Goal: Task Accomplishment & Management: Manage account settings

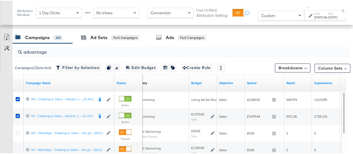
scroll to position [233, 0]
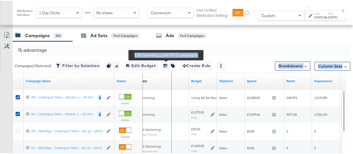
drag, startPoint x: 113, startPoint y: 73, endPoint x: 180, endPoint y: 64, distance: 67.3
click at [180, 64] on div "advantage Campaigns ( 2 Selected) Filter by Selection Filter 2 campaigns Duplic…" at bounding box center [175, 140] width 351 height 199
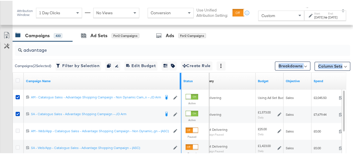
click at [180, 78] on div at bounding box center [180, 80] width 1 height 17
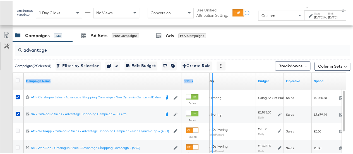
drag, startPoint x: 180, startPoint y: 78, endPoint x: 211, endPoint y: 73, distance: 31.6
click at [13, 72] on div "Campaign Name Status Delivery Sorting Unavailable Budget Objective Spend" at bounding box center [13, 72] width 0 height 0
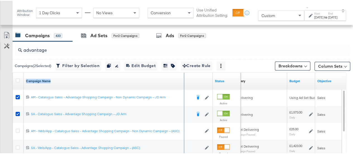
drag, startPoint x: 211, startPoint y: 75, endPoint x: 182, endPoint y: 80, distance: 29.2
click at [182, 80] on div "Campaign Name" at bounding box center [118, 80] width 189 height 17
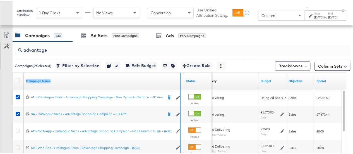
drag, startPoint x: 182, startPoint y: 80, endPoint x: 179, endPoint y: 83, distance: 4.2
click at [179, 83] on div "Campaign Name" at bounding box center [104, 80] width 160 height 17
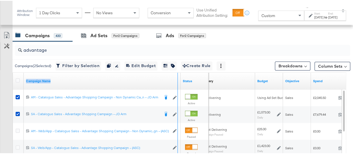
click at [176, 83] on div "Campaign Name" at bounding box center [102, 80] width 157 height 17
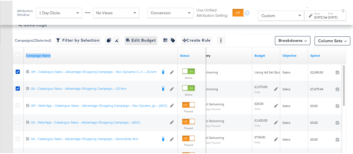
scroll to position [256, 0]
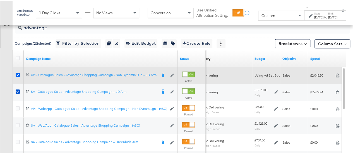
click at [16, 73] on icon at bounding box center [18, 74] width 4 height 4
click at [0, 0] on input "checkbox" at bounding box center [0, 0] width 0 height 0
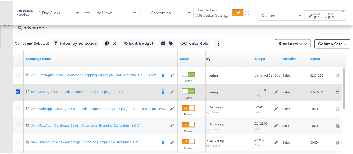
click at [18, 90] on icon at bounding box center [18, 91] width 4 height 4
click at [0, 0] on input "checkbox" at bounding box center [0, 0] width 0 height 0
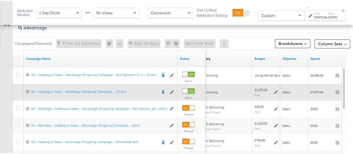
scroll to position [211, 0]
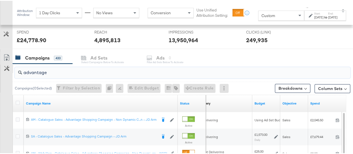
drag, startPoint x: 65, startPoint y: 67, endPoint x: 12, endPoint y: 70, distance: 52.4
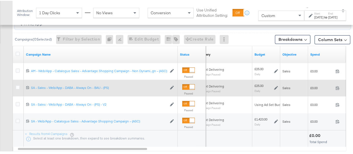
scroll to position [260, 0]
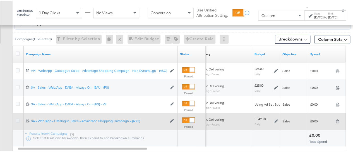
type input "web/app"
click at [17, 119] on icon at bounding box center [18, 120] width 4 height 4
click at [0, 0] on input "checkbox" at bounding box center [0, 0] width 0 height 0
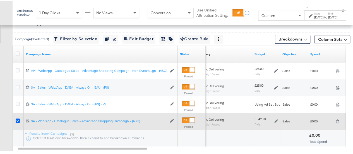
click at [17, 119] on icon at bounding box center [18, 120] width 4 height 4
click at [0, 0] on input "checkbox" at bounding box center [0, 0] width 0 height 0
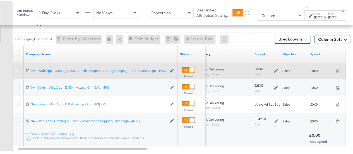
click at [18, 67] on icon at bounding box center [18, 69] width 4 height 4
click at [0, 0] on input "checkbox" at bounding box center [0, 0] width 0 height 0
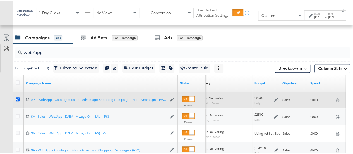
scroll to position [229, 0]
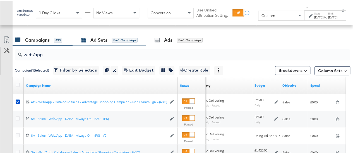
click at [103, 36] on div "Ad Sets" at bounding box center [99, 39] width 17 height 6
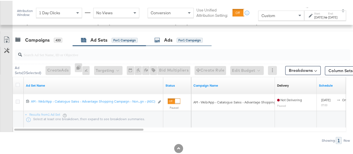
click at [172, 39] on div "Ads" at bounding box center [168, 39] width 8 height 6
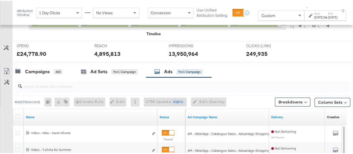
scroll to position [199, 0]
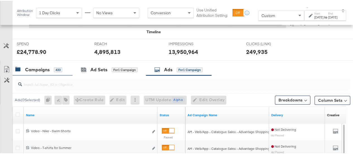
click at [46, 68] on div "Campaigns" at bounding box center [37, 69] width 25 height 6
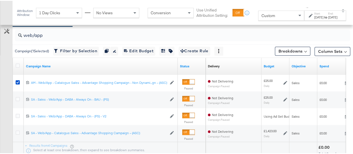
scroll to position [251, 0]
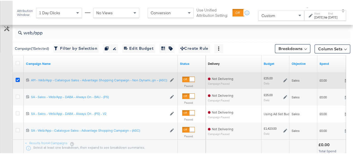
click at [19, 79] on icon at bounding box center [18, 79] width 4 height 4
click at [0, 0] on input "checkbox" at bounding box center [0, 0] width 0 height 0
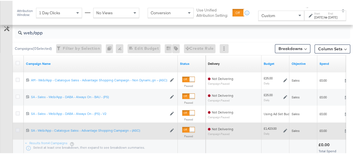
click at [18, 129] on icon at bounding box center [18, 129] width 4 height 4
click at [0, 0] on input "checkbox" at bounding box center [0, 0] width 0 height 0
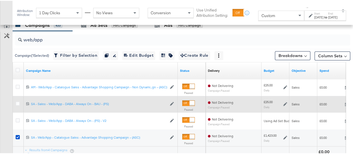
scroll to position [242, 0]
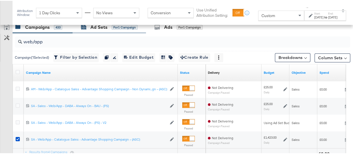
click at [92, 28] on div "Ad Sets" at bounding box center [99, 26] width 17 height 6
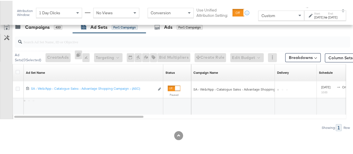
scroll to position [241, 0]
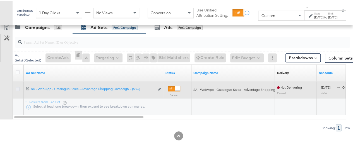
click at [17, 88] on icon at bounding box center [18, 88] width 4 height 4
click at [0, 0] on input "checkbox" at bounding box center [0, 0] width 0 height 0
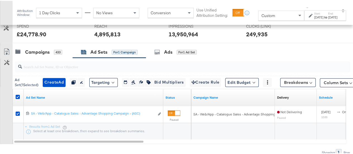
scroll to position [216, 0]
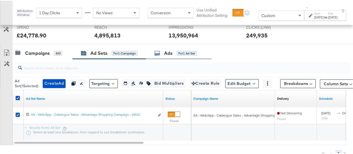
click at [167, 49] on div "Ads" at bounding box center [168, 52] width 8 height 6
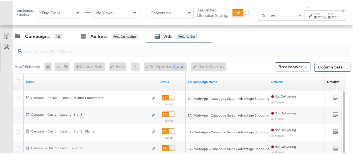
scroll to position [235, 0]
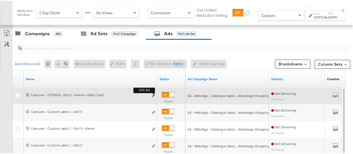
click at [154, 94] on icon "link" at bounding box center [153, 94] width 3 height 3
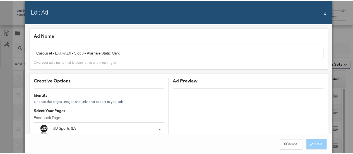
click at [324, 12] on button "X" at bounding box center [325, 12] width 3 height 11
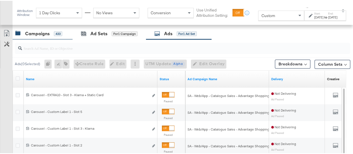
click at [46, 31] on div "Campaigns" at bounding box center [37, 33] width 25 height 6
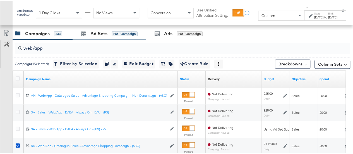
click at [103, 36] on div "Ad Sets for 1 Campaign" at bounding box center [109, 33] width 73 height 12
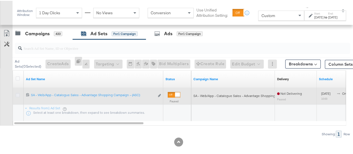
click at [18, 93] on icon at bounding box center [18, 94] width 4 height 4
click at [0, 0] on input "checkbox" at bounding box center [0, 0] width 0 height 0
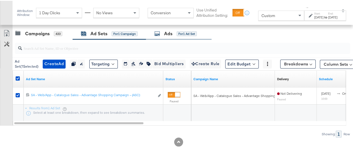
click at [184, 30] on div "for 1 Ad Set" at bounding box center [187, 32] width 20 height 5
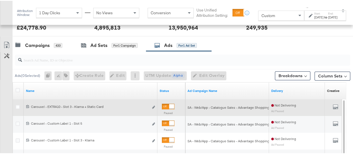
scroll to position [222, 0]
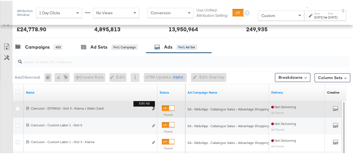
click at [153, 107] on icon "link" at bounding box center [153, 107] width 3 height 3
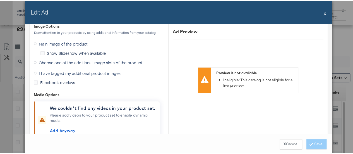
scroll to position [727, 0]
click at [34, 71] on icon at bounding box center [35, 72] width 3 height 3
click at [0, 0] on input "I have tagged my additional product images" at bounding box center [0, 0] width 0 height 0
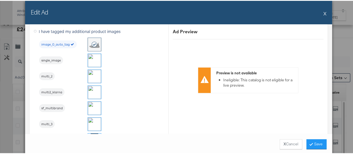
scroll to position [680, 0]
click at [92, 90] on img at bounding box center [94, 92] width 13 height 13
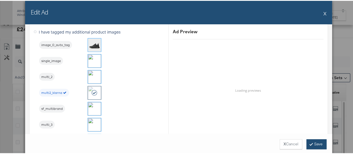
click at [315, 143] on button "Save" at bounding box center [317, 143] width 20 height 10
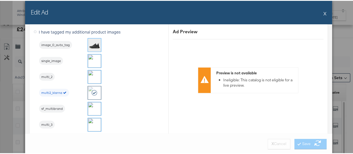
click at [324, 13] on button "X" at bounding box center [325, 12] width 3 height 11
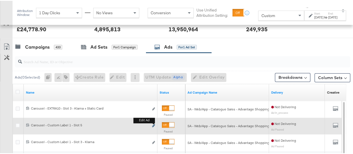
click at [153, 124] on icon "link" at bounding box center [153, 124] width 3 height 3
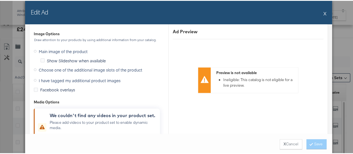
scroll to position [561, 0]
click at [34, 78] on icon at bounding box center [35, 79] width 3 height 3
click at [0, 0] on input "I have tagged my additional product images" at bounding box center [0, 0] width 0 height 0
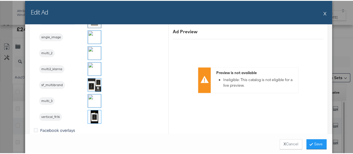
scroll to position [547, 0]
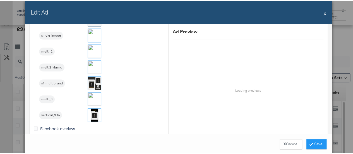
click at [91, 101] on img at bounding box center [94, 98] width 13 height 13
click at [314, 144] on button "Save" at bounding box center [317, 143] width 20 height 10
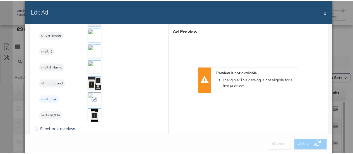
click at [324, 15] on button "X" at bounding box center [325, 12] width 3 height 11
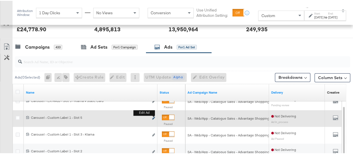
click at [154, 117] on icon "link" at bounding box center [153, 117] width 3 height 3
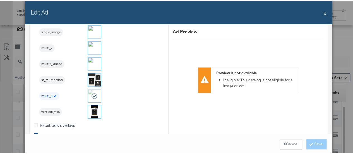
scroll to position [535, 0]
click at [324, 13] on button "X" at bounding box center [325, 12] width 3 height 11
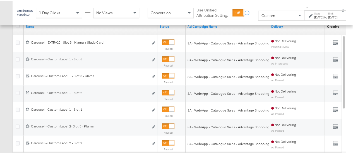
scroll to position [292, 0]
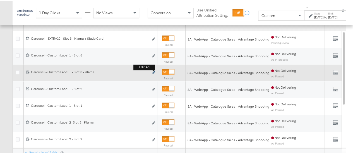
click at [154, 72] on icon "link" at bounding box center [153, 71] width 3 height 3
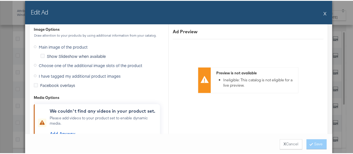
scroll to position [554, 0]
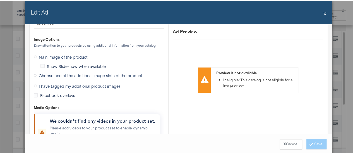
click at [34, 84] on icon at bounding box center [35, 85] width 3 height 3
click at [0, 0] on input "I have tagged my additional product images" at bounding box center [0, 0] width 0 height 0
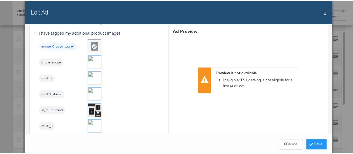
scroll to position [520, 0]
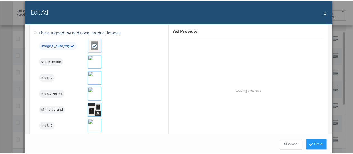
click at [96, 97] on img at bounding box center [94, 92] width 13 height 13
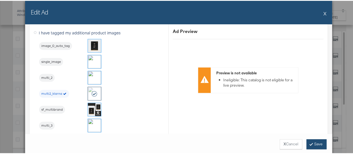
click at [318, 144] on button "Save" at bounding box center [317, 143] width 20 height 10
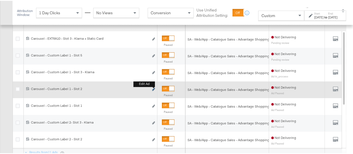
click at [153, 87] on icon "link" at bounding box center [153, 88] width 3 height 3
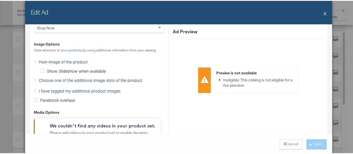
scroll to position [551, 0]
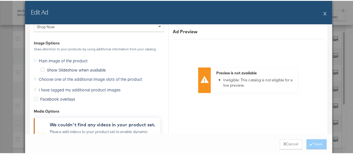
click at [94, 87] on span "I have tagged my additional product images" at bounding box center [80, 89] width 82 height 6
click at [0, 0] on input "I have tagged my additional product images" at bounding box center [0, 0] width 0 height 0
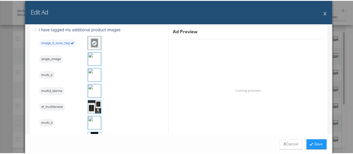
scroll to position [519, 0]
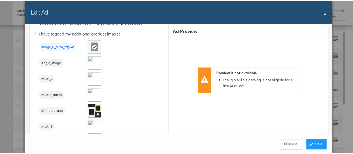
drag, startPoint x: 92, startPoint y: 77, endPoint x: 89, endPoint y: 77, distance: 3.4
click at [89, 77] on img at bounding box center [94, 77] width 13 height 13
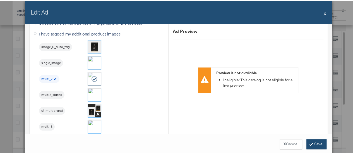
click at [316, 144] on button "Save" at bounding box center [317, 143] width 20 height 10
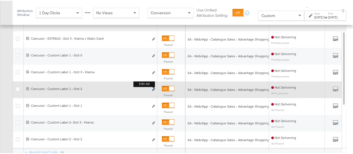
click at [153, 88] on icon "link" at bounding box center [153, 88] width 3 height 3
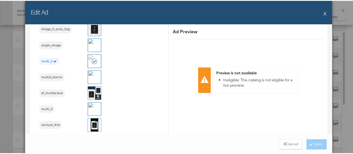
scroll to position [521, 0]
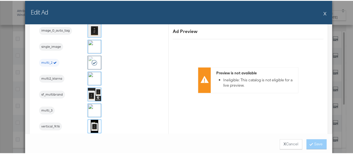
click at [324, 12] on button "X" at bounding box center [325, 12] width 3 height 11
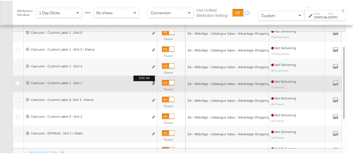
click at [154, 81] on icon "link" at bounding box center [153, 82] width 3 height 3
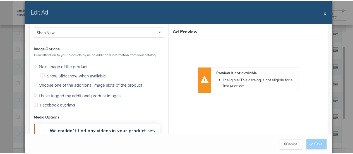
scroll to position [545, 0]
click at [34, 94] on label "I have tagged my additional product images" at bounding box center [78, 94] width 89 height 8
click at [0, 0] on input "I have tagged my additional product images" at bounding box center [0, 0] width 0 height 0
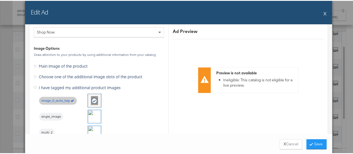
scroll to position [500, 0]
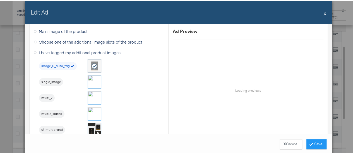
click at [91, 80] on img at bounding box center [94, 80] width 13 height 13
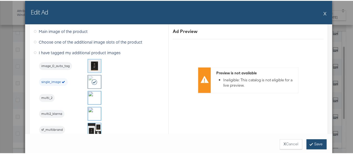
click at [314, 141] on button "Save" at bounding box center [317, 143] width 20 height 10
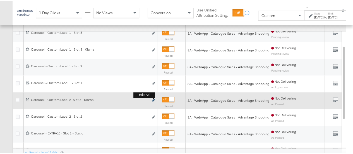
click at [153, 99] on icon "link" at bounding box center [153, 99] width 3 height 3
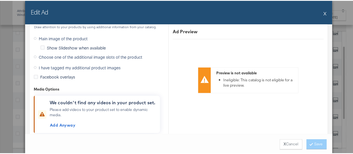
scroll to position [564, 0]
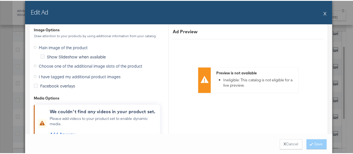
click at [34, 74] on icon at bounding box center [35, 75] width 3 height 3
click at [0, 0] on input "I have tagged my additional product images" at bounding box center [0, 0] width 0 height 0
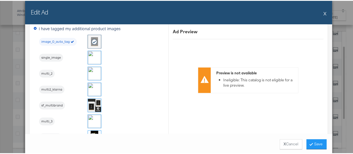
scroll to position [526, 0]
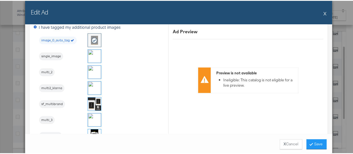
click at [92, 86] on img at bounding box center [94, 86] width 13 height 13
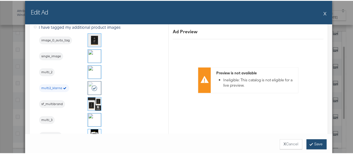
click at [317, 143] on button "Save" at bounding box center [317, 143] width 20 height 10
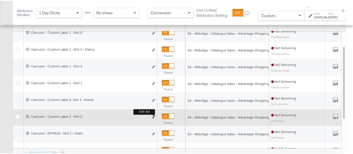
click at [154, 116] on icon "link" at bounding box center [153, 116] width 3 height 3
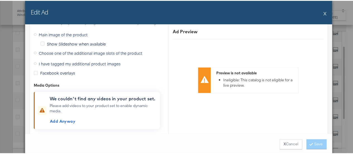
scroll to position [576, 0]
click at [35, 61] on label "I have tagged my additional product images" at bounding box center [78, 63] width 89 height 8
click at [0, 0] on input "I have tagged my additional product images" at bounding box center [0, 0] width 0 height 0
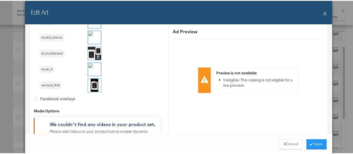
scroll to position [496, 0]
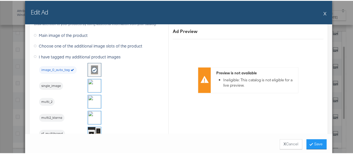
click at [88, 100] on img at bounding box center [94, 100] width 13 height 13
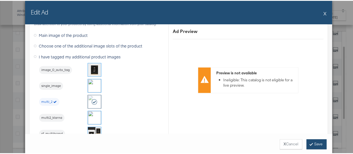
click at [311, 143] on icon at bounding box center [312, 142] width 2 height 3
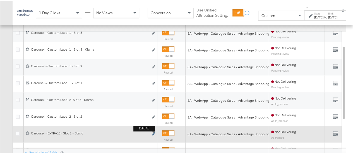
click at [154, 132] on icon "link" at bounding box center [153, 132] width 3 height 3
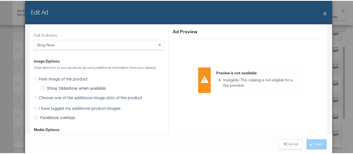
scroll to position [690, 0]
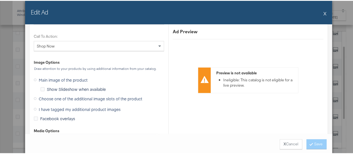
click at [39, 106] on span "I have tagged my additional product images" at bounding box center [80, 109] width 82 height 6
click at [0, 0] on input "I have tagged my additional product images" at bounding box center [0, 0] width 0 height 0
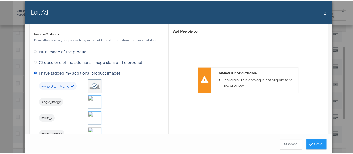
scroll to position [645, 0]
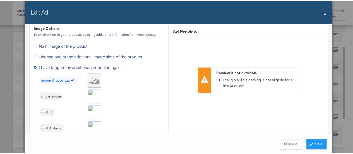
click at [91, 94] on img at bounding box center [94, 95] width 13 height 13
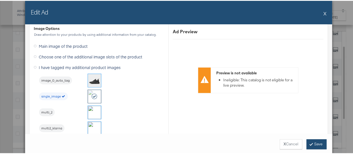
click at [312, 144] on button "Save" at bounding box center [317, 143] width 20 height 10
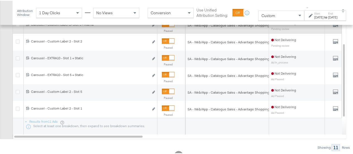
scroll to position [323, 0]
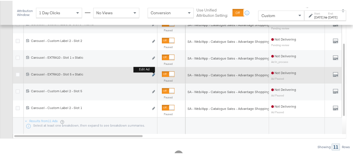
click at [153, 73] on icon "link" at bounding box center [153, 73] width 3 height 3
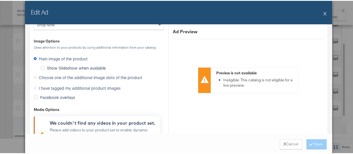
scroll to position [712, 0]
click at [54, 86] on span "I have tagged my additional product images" at bounding box center [80, 87] width 82 height 6
click at [0, 0] on input "I have tagged my additional product images" at bounding box center [0, 0] width 0 height 0
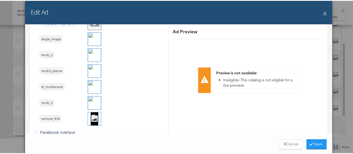
scroll to position [702, 0]
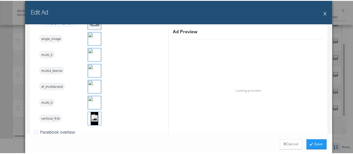
click at [93, 101] on img at bounding box center [94, 101] width 13 height 13
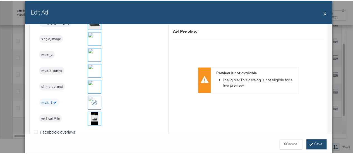
click at [316, 143] on button "Save" at bounding box center [317, 143] width 20 height 10
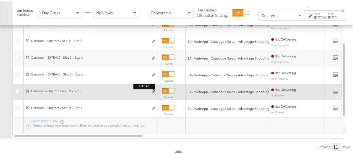
click at [153, 90] on icon "link" at bounding box center [153, 90] width 3 height 3
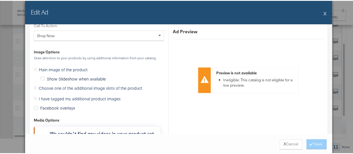
scroll to position [566, 0]
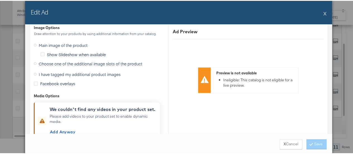
click at [34, 73] on label "I have tagged my additional product images" at bounding box center [78, 73] width 89 height 8
click at [0, 0] on input "I have tagged my additional product images" at bounding box center [0, 0] width 0 height 0
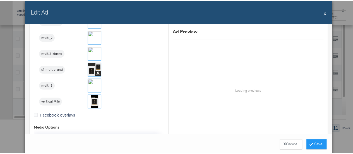
scroll to position [562, 0]
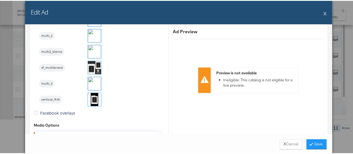
click at [88, 81] on img at bounding box center [94, 82] width 13 height 13
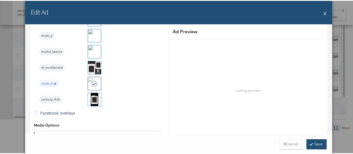
click at [311, 146] on button "Save" at bounding box center [317, 143] width 20 height 10
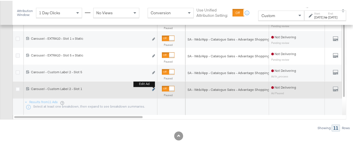
click at [154, 89] on icon "link" at bounding box center [153, 88] width 3 height 3
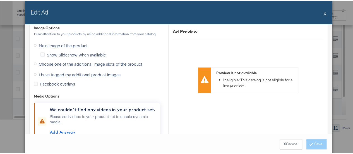
scroll to position [569, 0]
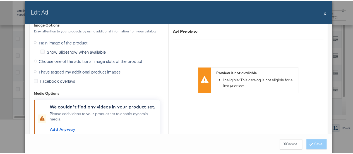
click at [56, 68] on span "I have tagged my additional product images" at bounding box center [80, 71] width 82 height 6
click at [0, 0] on input "I have tagged my additional product images" at bounding box center [0, 0] width 0 height 0
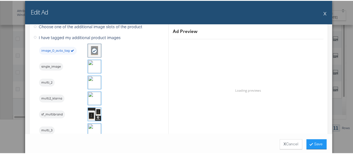
scroll to position [515, 0]
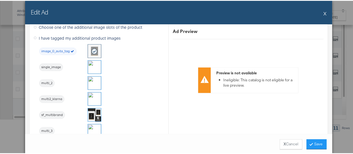
click at [91, 69] on img at bounding box center [94, 66] width 13 height 13
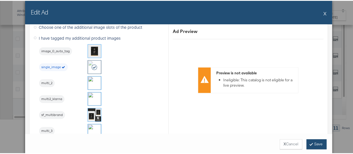
click at [315, 143] on button "Save" at bounding box center [317, 143] width 20 height 10
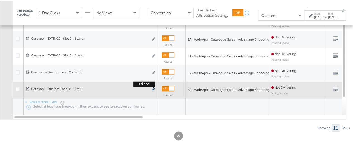
click at [153, 88] on icon "link" at bounding box center [153, 88] width 3 height 3
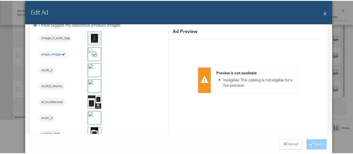
scroll to position [513, 0]
click at [324, 13] on button "X" at bounding box center [325, 12] width 3 height 11
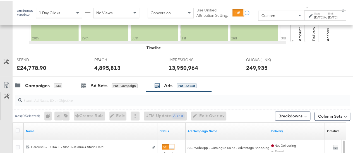
scroll to position [169, 0]
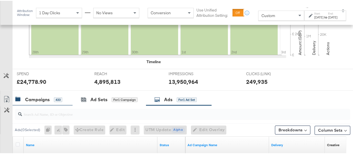
click at [35, 99] on div "Campaigns" at bounding box center [37, 99] width 25 height 6
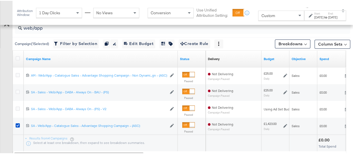
scroll to position [281, 0]
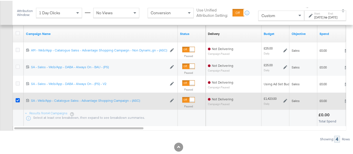
click at [18, 98] on icon at bounding box center [18, 99] width 4 height 4
click at [0, 0] on input "checkbox" at bounding box center [0, 0] width 0 height 0
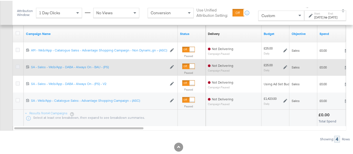
click at [17, 64] on icon at bounding box center [18, 66] width 4 height 4
click at [0, 0] on input "checkbox" at bounding box center [0, 0] width 0 height 0
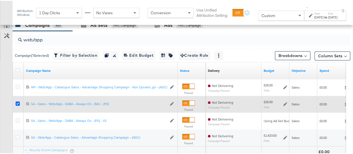
scroll to position [243, 0]
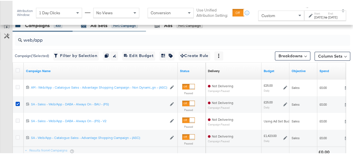
click at [86, 25] on icon at bounding box center [84, 25] width 5 height 4
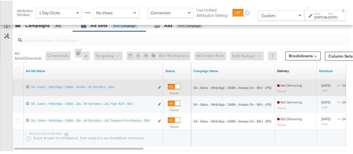
click at [17, 86] on icon at bounding box center [18, 86] width 4 height 4
click at [0, 0] on input "checkbox" at bounding box center [0, 0] width 0 height 0
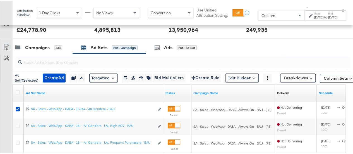
scroll to position [220, 0]
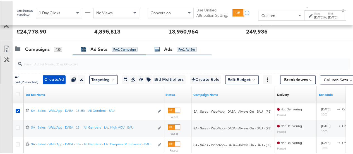
click at [169, 46] on div "Ads" at bounding box center [168, 48] width 8 height 6
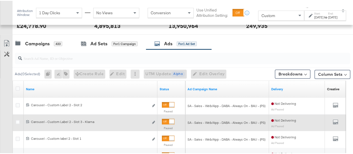
scroll to position [225, 0]
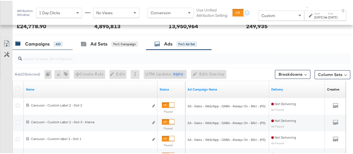
click at [42, 41] on div "Campaigns" at bounding box center [37, 43] width 25 height 6
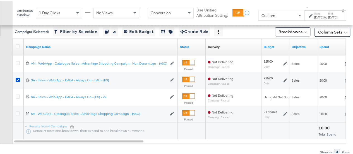
scroll to position [275, 0]
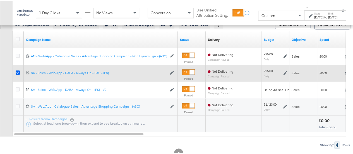
click at [17, 71] on icon at bounding box center [18, 72] width 4 height 4
click at [0, 0] on input "checkbox" at bounding box center [0, 0] width 0 height 0
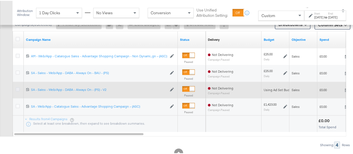
click at [18, 87] on icon at bounding box center [18, 88] width 4 height 4
click at [0, 0] on input "checkbox" at bounding box center [0, 0] width 0 height 0
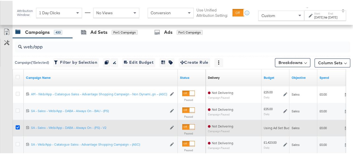
scroll to position [232, 0]
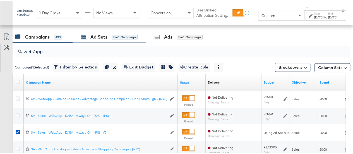
click at [106, 38] on div "Ad Sets" at bounding box center [99, 36] width 17 height 6
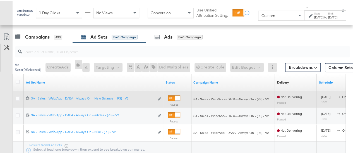
click at [18, 94] on div at bounding box center [18, 98] width 10 height 10
click at [18, 96] on icon at bounding box center [18, 98] width 4 height 4
click at [0, 0] on input "checkbox" at bounding box center [0, 0] width 0 height 0
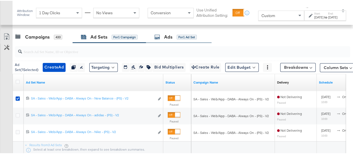
click at [163, 40] on div "Ads for 1 Ad Set" at bounding box center [179, 36] width 66 height 12
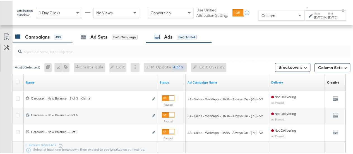
click at [28, 35] on div "Campaigns" at bounding box center [37, 36] width 25 height 6
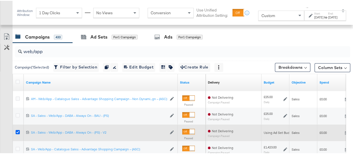
click at [19, 130] on icon at bounding box center [18, 131] width 4 height 4
click at [0, 0] on input "checkbox" at bounding box center [0, 0] width 0 height 0
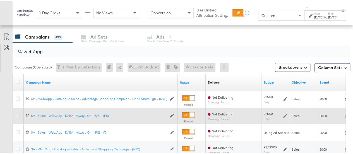
click at [18, 113] on icon at bounding box center [18, 114] width 4 height 4
click at [0, 0] on input "checkbox" at bounding box center [0, 0] width 0 height 0
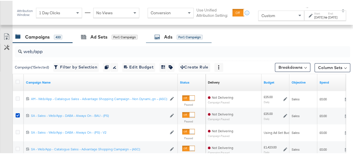
click at [153, 34] on div "Ads for 1 Campaign" at bounding box center [179, 36] width 66 height 12
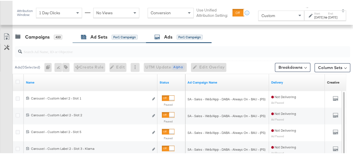
click at [90, 37] on div "Ad Sets for 1 Campaign" at bounding box center [109, 36] width 57 height 6
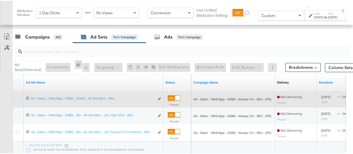
click at [17, 96] on icon at bounding box center [18, 98] width 4 height 4
click at [0, 0] on input "checkbox" at bounding box center [0, 0] width 0 height 0
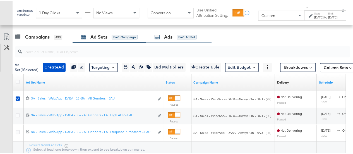
click at [161, 36] on div "Ads for 1 Ad Set" at bounding box center [176, 36] width 42 height 6
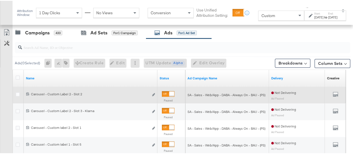
scroll to position [226, 0]
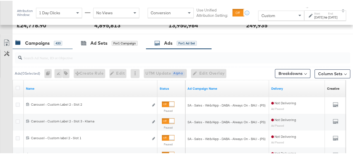
click at [42, 42] on div "Campaigns" at bounding box center [37, 42] width 25 height 6
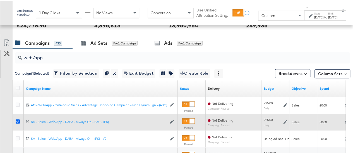
click at [18, 120] on icon at bounding box center [18, 120] width 4 height 4
click at [0, 0] on input "checkbox" at bounding box center [0, 0] width 0 height 0
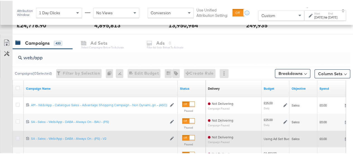
click at [18, 136] on icon at bounding box center [18, 137] width 4 height 4
click at [0, 0] on input "checkbox" at bounding box center [0, 0] width 0 height 0
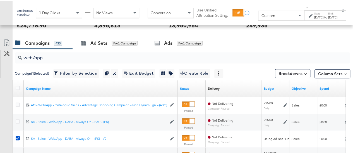
click at [99, 49] on input "web/app" at bounding box center [171, 54] width 299 height 11
click at [98, 42] on div "Ad Sets" at bounding box center [99, 42] width 17 height 6
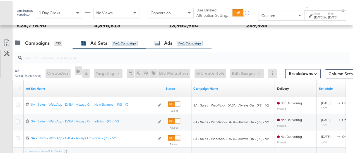
click at [175, 39] on div "Ads for 1 Campaign" at bounding box center [179, 42] width 48 height 6
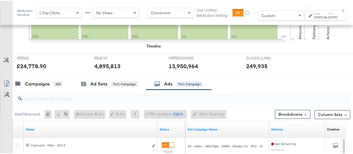
scroll to position [185, 0]
click at [36, 81] on div "Campaigns" at bounding box center [37, 83] width 25 height 6
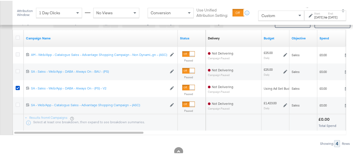
scroll to position [277, 0]
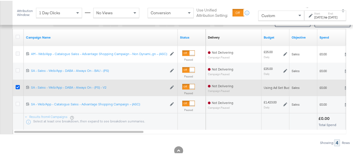
click at [17, 85] on icon at bounding box center [18, 86] width 4 height 4
click at [0, 0] on input "checkbox" at bounding box center [0, 0] width 0 height 0
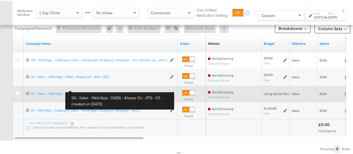
scroll to position [271, 0]
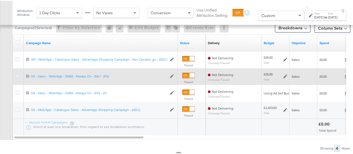
click at [17, 73] on icon at bounding box center [18, 75] width 4 height 4
click at [0, 0] on input "checkbox" at bounding box center [0, 0] width 0 height 0
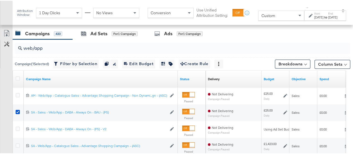
scroll to position [234, 0]
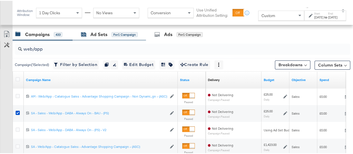
click at [99, 30] on div "Ad Sets" at bounding box center [99, 33] width 17 height 6
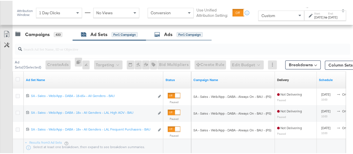
click at [162, 31] on div "Ads for 1 Campaign" at bounding box center [179, 33] width 48 height 6
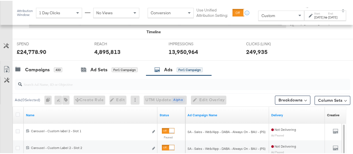
scroll to position [198, 0]
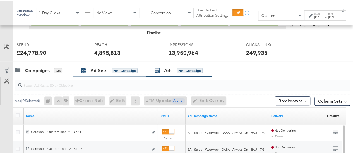
click at [92, 69] on div "Ad Sets" at bounding box center [99, 70] width 17 height 6
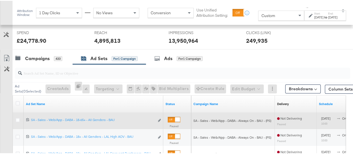
scroll to position [210, 0]
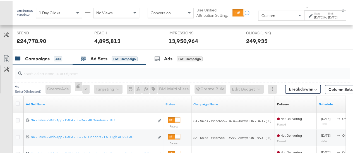
click at [42, 56] on div "Campaigns" at bounding box center [37, 58] width 25 height 6
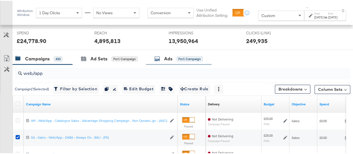
click at [160, 56] on icon at bounding box center [158, 58] width 6 height 6
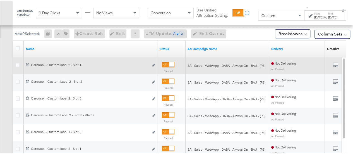
scroll to position [264, 0]
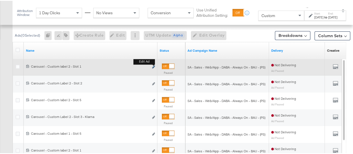
click at [154, 66] on icon "link" at bounding box center [153, 66] width 3 height 3
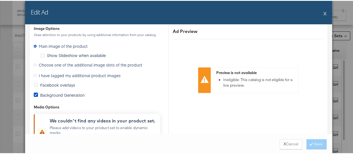
scroll to position [470, 0]
click at [39, 73] on span "I have tagged my additional product images" at bounding box center [80, 75] width 82 height 6
click at [0, 0] on input "I have tagged my additional product images" at bounding box center [0, 0] width 0 height 0
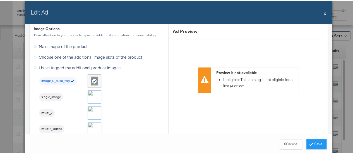
scroll to position [494, 0]
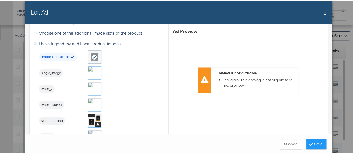
click at [92, 70] on img at bounding box center [94, 71] width 13 height 13
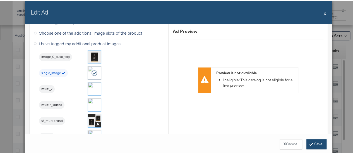
click at [316, 143] on button "Save" at bounding box center [317, 143] width 20 height 10
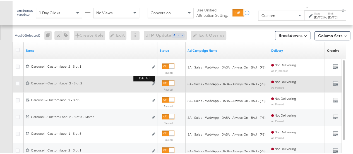
click at [154, 84] on button "Edit ad" at bounding box center [153, 83] width 3 height 6
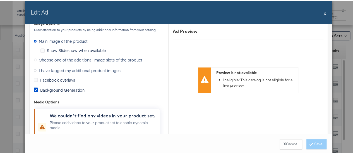
scroll to position [476, 0]
click at [34, 68] on icon at bounding box center [35, 69] width 3 height 3
click at [0, 0] on input "I have tagged my additional product images" at bounding box center [0, 0] width 0 height 0
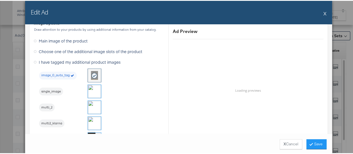
click at [91, 103] on img at bounding box center [94, 106] width 13 height 13
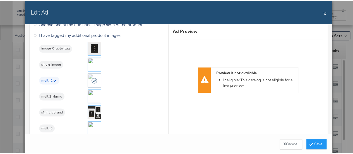
scroll to position [503, 0]
click at [317, 145] on button "Save" at bounding box center [317, 143] width 20 height 10
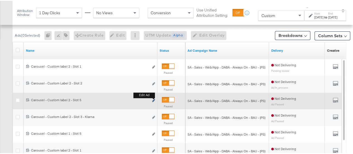
click at [153, 99] on icon "link" at bounding box center [153, 99] width 3 height 3
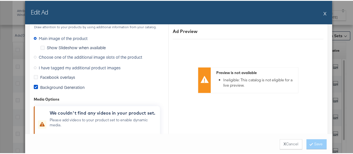
scroll to position [478, 0]
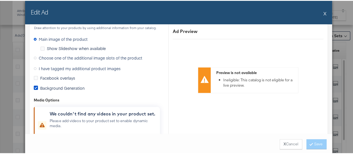
click at [35, 67] on label "I have tagged my additional product images" at bounding box center [78, 67] width 89 height 8
click at [0, 0] on input "I have tagged my additional product images" at bounding box center [0, 0] width 0 height 0
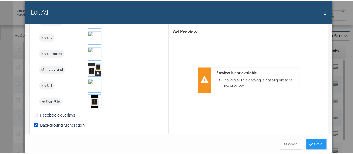
scroll to position [546, 0]
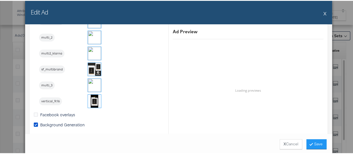
click at [91, 83] on img at bounding box center [94, 84] width 13 height 13
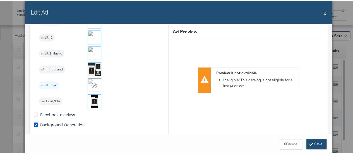
click at [312, 146] on button "Save" at bounding box center [317, 143] width 20 height 10
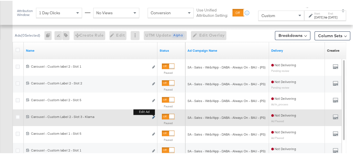
click at [153, 116] on icon "link" at bounding box center [153, 116] width 3 height 3
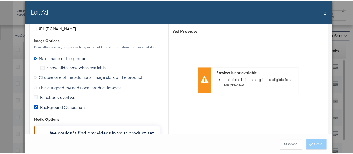
scroll to position [458, 0]
click at [34, 86] on icon at bounding box center [35, 87] width 3 height 3
click at [0, 0] on input "I have tagged my additional product images" at bounding box center [0, 0] width 0 height 0
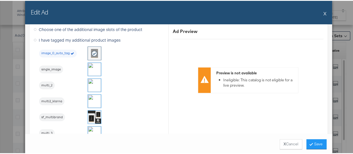
scroll to position [498, 0]
click at [91, 98] on img at bounding box center [94, 99] width 13 height 13
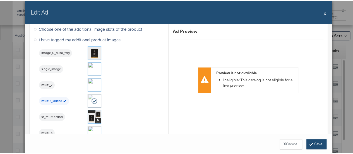
click at [317, 145] on button "Save" at bounding box center [317, 143] width 20 height 10
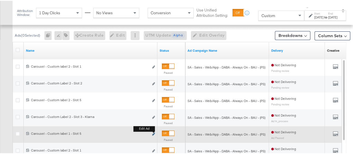
click at [154, 132] on icon "link" at bounding box center [153, 133] width 3 height 3
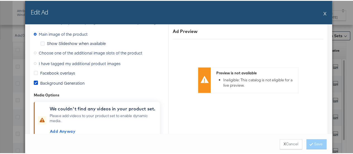
scroll to position [470, 0]
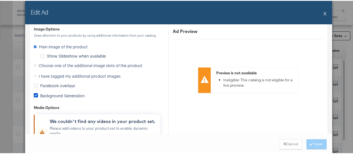
click at [34, 74] on icon at bounding box center [35, 75] width 3 height 3
click at [0, 0] on input "I have tagged my additional product images" at bounding box center [0, 0] width 0 height 0
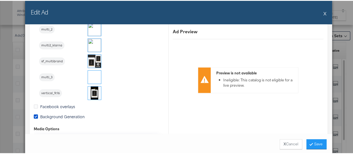
scroll to position [555, 0]
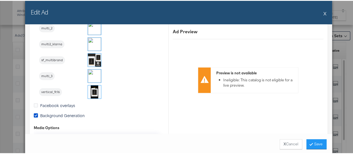
click at [93, 74] on img at bounding box center [94, 75] width 13 height 13
click at [314, 143] on button "Save" at bounding box center [317, 143] width 20 height 10
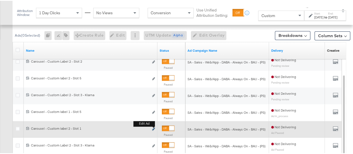
click at [153, 127] on icon "link" at bounding box center [153, 128] width 3 height 3
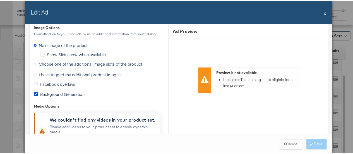
scroll to position [472, 0]
click at [39, 72] on span "I have tagged my additional product images" at bounding box center [80, 73] width 82 height 6
click at [0, 0] on input "I have tagged my additional product images" at bounding box center [0, 0] width 0 height 0
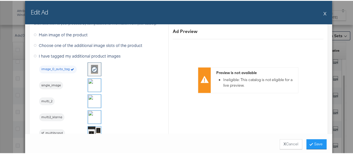
scroll to position [483, 0]
click at [94, 84] on img at bounding box center [94, 83] width 13 height 13
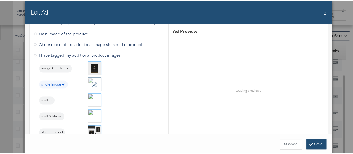
click at [318, 144] on button "Save" at bounding box center [317, 143] width 20 height 10
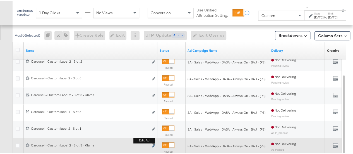
click at [153, 144] on icon "link" at bounding box center [153, 144] width 3 height 3
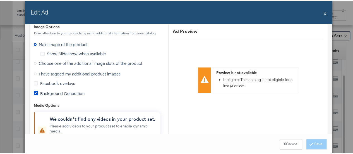
scroll to position [473, 0]
click at [34, 71] on icon at bounding box center [35, 72] width 3 height 3
click at [0, 0] on input "I have tagged my additional product images" at bounding box center [0, 0] width 0 height 0
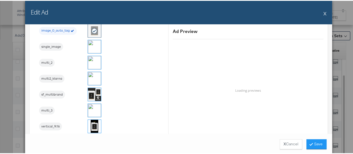
scroll to position [524, 0]
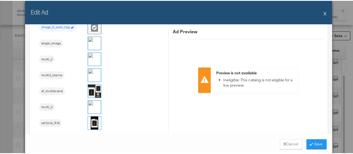
click at [93, 73] on img at bounding box center [94, 74] width 13 height 13
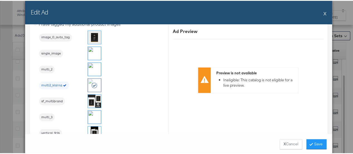
scroll to position [514, 0]
click at [318, 142] on button "Save" at bounding box center [317, 143] width 20 height 10
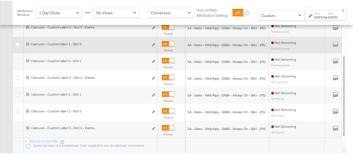
scroll to position [304, 0]
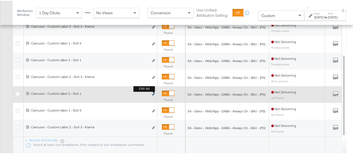
click at [153, 92] on icon "link" at bounding box center [153, 93] width 3 height 3
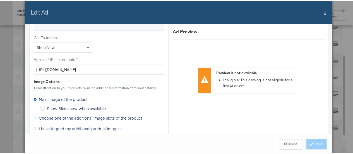
scroll to position [477, 0]
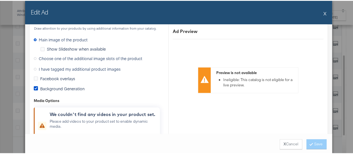
click at [34, 66] on label "I have tagged my additional product images" at bounding box center [78, 68] width 89 height 8
click at [0, 0] on input "I have tagged my additional product images" at bounding box center [0, 0] width 0 height 0
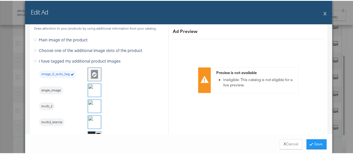
click at [92, 89] on img at bounding box center [94, 89] width 13 height 13
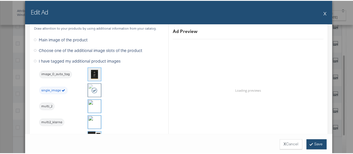
click at [317, 144] on button "Save" at bounding box center [317, 143] width 20 height 10
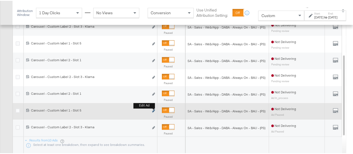
click at [155, 110] on icon "link" at bounding box center [153, 109] width 3 height 3
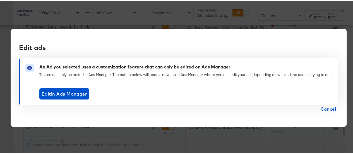
click at [321, 106] on span "Cancel" at bounding box center [329, 108] width 16 height 8
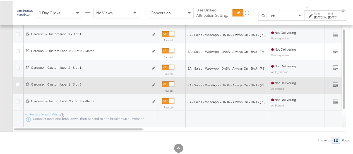
scroll to position [338, 0]
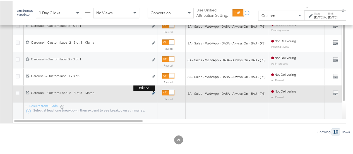
click at [153, 92] on icon "link" at bounding box center [153, 92] width 3 height 3
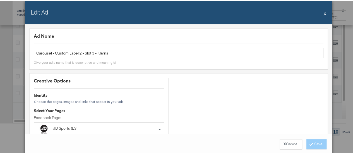
click at [324, 13] on button "X" at bounding box center [325, 12] width 3 height 11
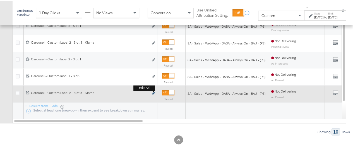
click at [154, 91] on icon "link" at bounding box center [153, 92] width 3 height 3
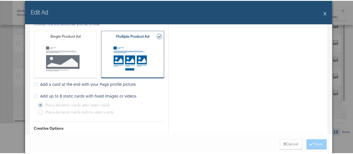
scroll to position [240, 0]
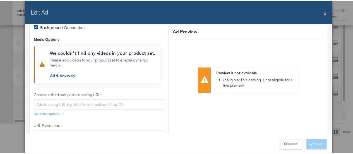
scroll to position [455, 0]
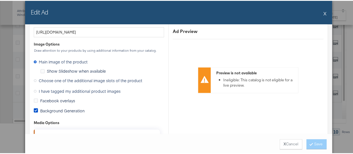
click at [45, 88] on span "I have tagged my additional product images" at bounding box center [80, 90] width 82 height 6
click at [0, 0] on input "I have tagged my additional product images" at bounding box center [0, 0] width 0 height 0
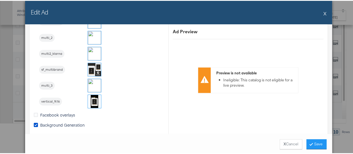
scroll to position [549, 0]
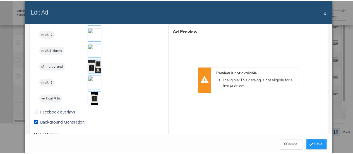
click at [93, 81] on img at bounding box center [94, 81] width 13 height 13
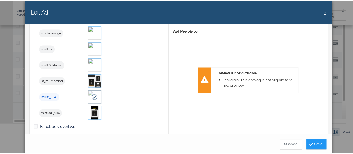
scroll to position [534, 0]
click at [95, 64] on img at bounding box center [94, 64] width 13 height 13
click at [317, 142] on button "Save" at bounding box center [317, 143] width 20 height 10
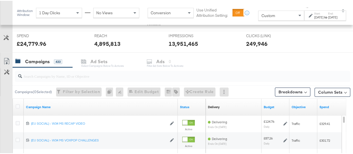
scroll to position [207, 0]
click at [42, 73] on input "search" at bounding box center [171, 73] width 299 height 11
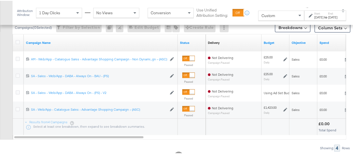
scroll to position [275, 0]
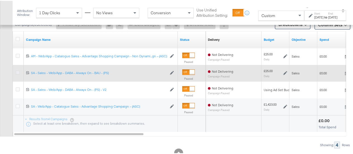
type input "web/app"
click at [18, 70] on icon at bounding box center [18, 72] width 4 height 4
click at [0, 0] on input "checkbox" at bounding box center [0, 0] width 0 height 0
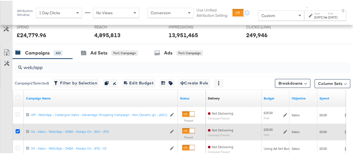
scroll to position [214, 0]
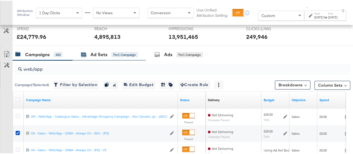
click at [98, 52] on div "Ad Sets" at bounding box center [99, 54] width 17 height 6
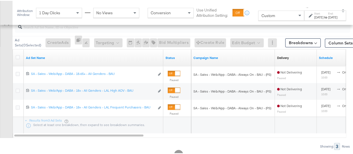
scroll to position [257, 0]
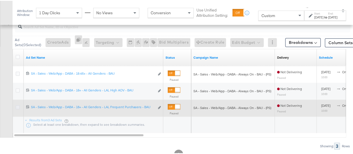
click at [17, 106] on icon at bounding box center [18, 106] width 4 height 4
click at [0, 0] on input "checkbox" at bounding box center [0, 0] width 0 height 0
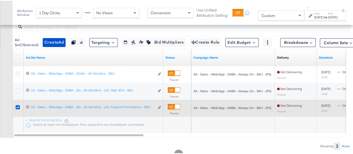
scroll to position [229, 0]
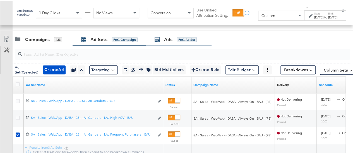
click at [171, 37] on div "Ads" at bounding box center [168, 38] width 8 height 6
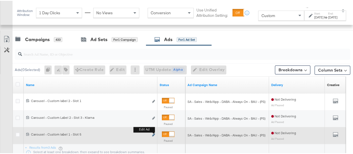
click at [153, 132] on button "Edit ad" at bounding box center [153, 134] width 3 height 6
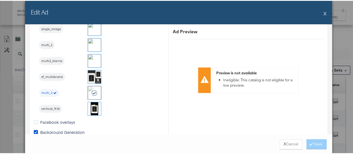
scroll to position [544, 0]
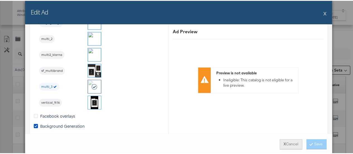
click at [292, 142] on button "X Cancel" at bounding box center [291, 143] width 23 height 10
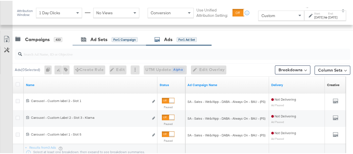
click at [80, 36] on div "Ad Sets for 1 Campaign" at bounding box center [109, 39] width 73 height 12
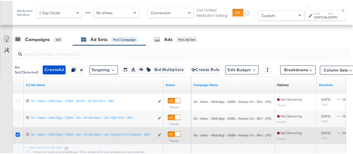
click at [17, 133] on icon at bounding box center [18, 134] width 4 height 4
click at [0, 0] on input "checkbox" at bounding box center [0, 0] width 0 height 0
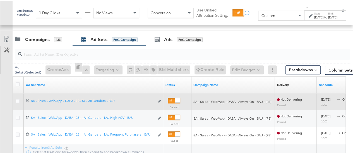
click at [18, 96] on div at bounding box center [18, 101] width 10 height 10
click at [18, 98] on icon at bounding box center [18, 100] width 4 height 4
click at [0, 0] on input "checkbox" at bounding box center [0, 0] width 0 height 0
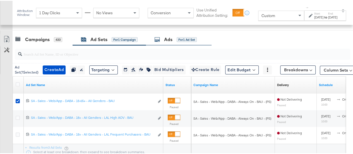
click at [168, 38] on div "Ads" at bounding box center [168, 38] width 8 height 6
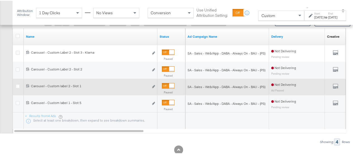
scroll to position [278, 0]
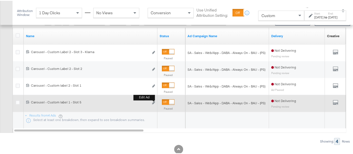
click at [154, 103] on button "Edit ad" at bounding box center [153, 102] width 3 height 6
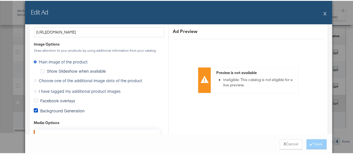
scroll to position [455, 0]
click at [35, 89] on label "I have tagged my additional product images" at bounding box center [78, 90] width 89 height 8
click at [0, 0] on input "I have tagged my additional product images" at bounding box center [0, 0] width 0 height 0
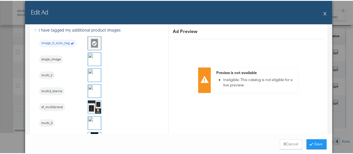
scroll to position [516, 0]
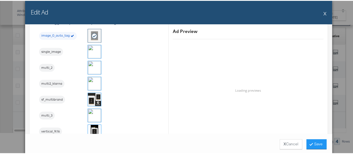
click at [96, 112] on img at bounding box center [94, 114] width 13 height 13
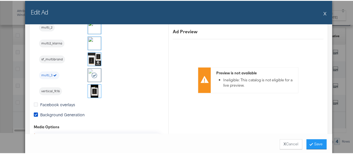
scroll to position [554, 0]
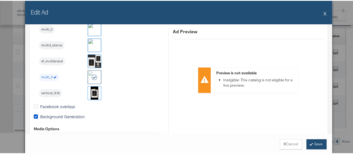
click at [312, 141] on button "Save" at bounding box center [317, 143] width 20 height 10
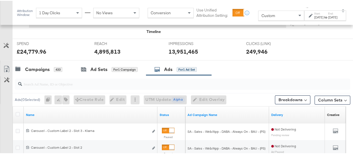
scroll to position [197, 0]
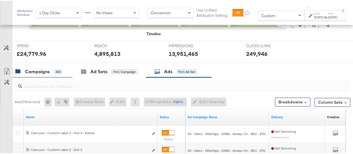
click at [34, 73] on div "Campaigns 433" at bounding box center [43, 71] width 60 height 12
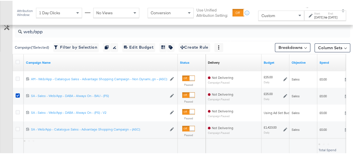
scroll to position [254, 0]
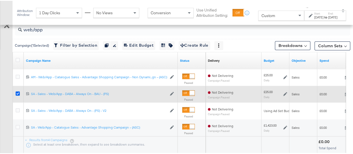
click at [19, 92] on icon at bounding box center [18, 93] width 4 height 4
click at [0, 0] on input "checkbox" at bounding box center [0, 0] width 0 height 0
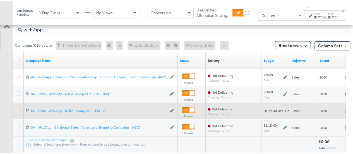
click at [19, 109] on icon at bounding box center [18, 109] width 4 height 4
click at [0, 0] on input "checkbox" at bounding box center [0, 0] width 0 height 0
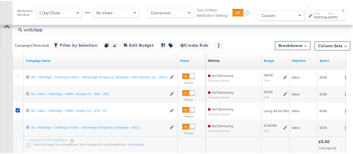
scroll to position [212, 0]
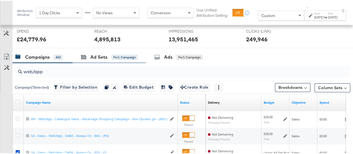
click at [106, 59] on div "Ad Sets for 1 Campaign" at bounding box center [109, 56] width 73 height 12
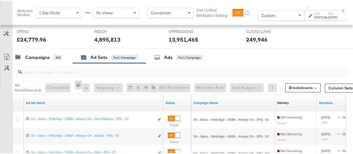
scroll to position [208, 0]
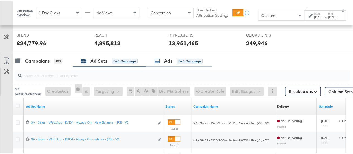
click at [163, 61] on div "Ads for 1 Campaign" at bounding box center [179, 60] width 48 height 6
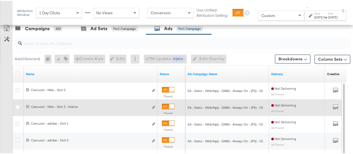
scroll to position [240, 0]
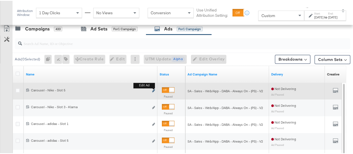
click at [155, 88] on button "Edit ad" at bounding box center [153, 90] width 3 height 6
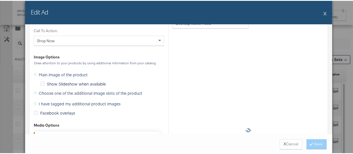
scroll to position [581, 0]
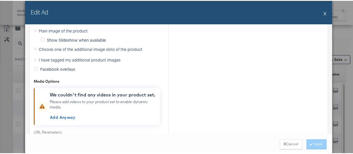
click at [47, 57] on span "I have tagged my additional product images" at bounding box center [80, 59] width 82 height 6
click at [0, 0] on input "I have tagged my additional product images" at bounding box center [0, 0] width 0 height 0
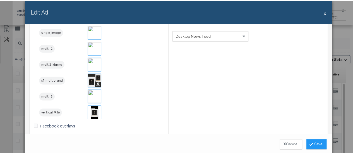
scroll to position [550, 0]
click at [93, 93] on img at bounding box center [94, 94] width 13 height 13
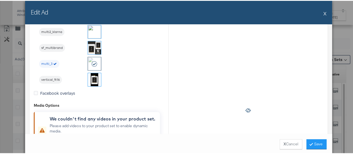
scroll to position [582, 0]
click at [312, 143] on button "Save" at bounding box center [317, 143] width 20 height 10
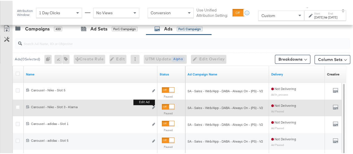
click at [152, 106] on div "Edit ad" at bounding box center [152, 107] width 6 height 6
click at [154, 106] on icon "link" at bounding box center [153, 106] width 3 height 3
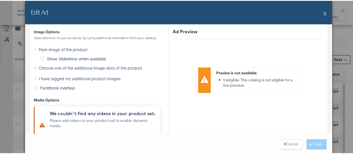
scroll to position [573, 0]
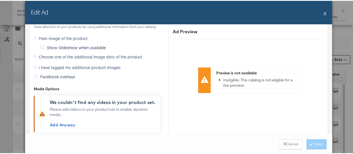
click at [41, 65] on span "I have tagged my additional product images" at bounding box center [80, 67] width 82 height 6
click at [0, 0] on input "I have tagged my additional product images" at bounding box center [0, 0] width 0 height 0
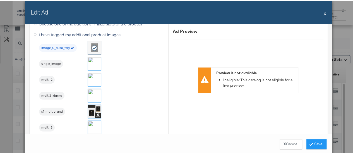
scroll to position [530, 0]
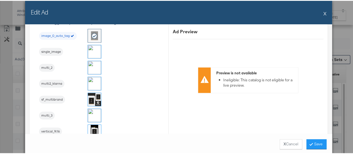
click at [90, 79] on img at bounding box center [94, 82] width 13 height 13
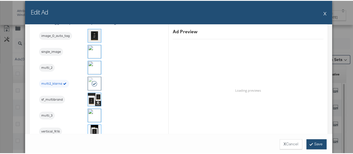
click at [313, 144] on button "Save" at bounding box center [317, 143] width 20 height 10
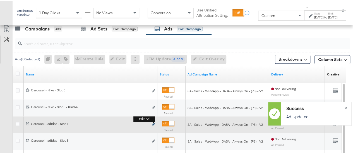
click at [153, 123] on icon "link" at bounding box center [153, 123] width 3 height 3
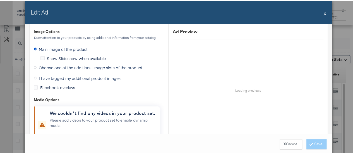
scroll to position [561, 0]
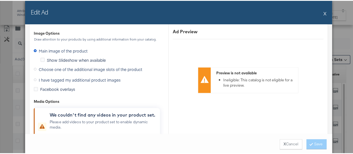
click at [56, 78] on span "I have tagged my additional product images" at bounding box center [80, 79] width 82 height 6
click at [0, 0] on input "I have tagged my additional product images" at bounding box center [0, 0] width 0 height 0
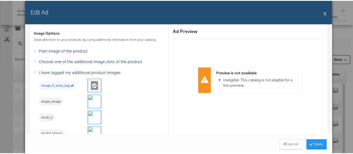
click at [89, 101] on img at bounding box center [94, 100] width 13 height 13
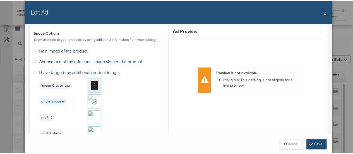
click at [315, 141] on button "Save" at bounding box center [317, 143] width 20 height 10
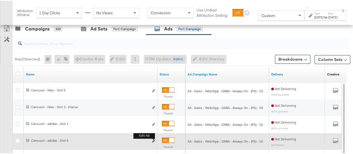
click at [154, 139] on icon "link" at bounding box center [153, 140] width 3 height 3
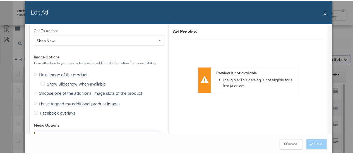
scroll to position [562, 0]
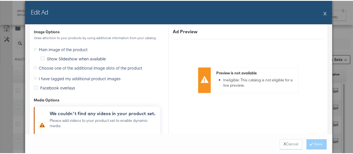
click at [69, 75] on span "I have tagged my additional product images" at bounding box center [80, 78] width 82 height 6
click at [0, 0] on input "I have tagged my additional product images" at bounding box center [0, 0] width 0 height 0
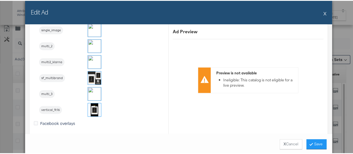
scroll to position [554, 0]
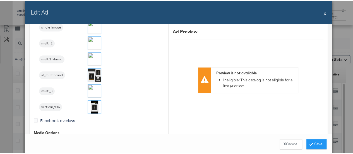
click at [94, 90] on img at bounding box center [94, 90] width 13 height 13
click at [314, 143] on button "Save" at bounding box center [317, 143] width 20 height 10
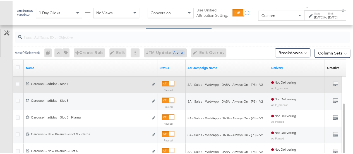
scroll to position [248, 0]
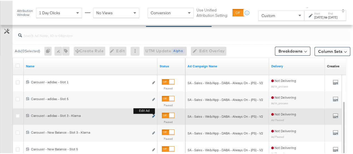
click at [154, 115] on icon "link" at bounding box center [153, 115] width 3 height 3
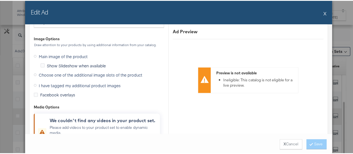
scroll to position [534, 0]
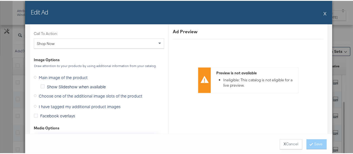
click at [78, 103] on span "I have tagged my additional product images" at bounding box center [80, 106] width 82 height 6
click at [0, 0] on input "I have tagged my additional product images" at bounding box center [0, 0] width 0 height 0
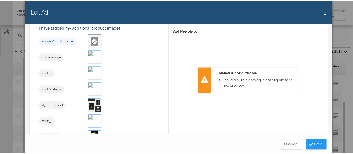
scroll to position [531, 0]
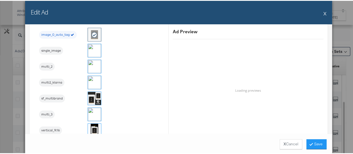
click at [93, 79] on img at bounding box center [94, 81] width 13 height 13
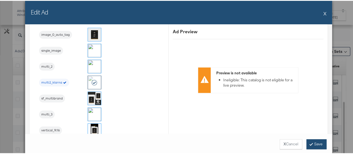
click at [319, 143] on button "Save" at bounding box center [317, 143] width 20 height 10
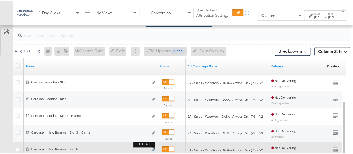
click at [154, 149] on icon "link" at bounding box center [153, 148] width 3 height 3
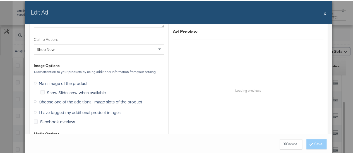
scroll to position [524, 0]
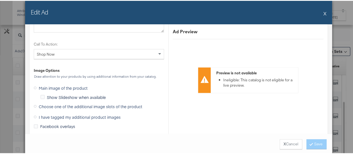
click at [79, 116] on span "I have tagged my additional product images" at bounding box center [80, 116] width 82 height 6
click at [0, 0] on input "I have tagged my additional product images" at bounding box center [0, 0] width 0 height 0
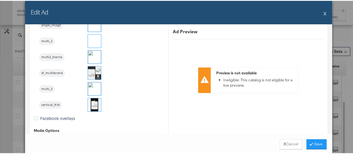
scroll to position [557, 0]
click at [92, 87] on img at bounding box center [94, 87] width 13 height 13
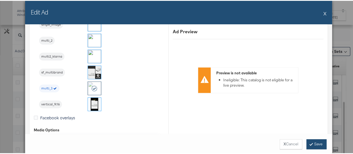
click at [315, 143] on button "Save" at bounding box center [317, 143] width 20 height 10
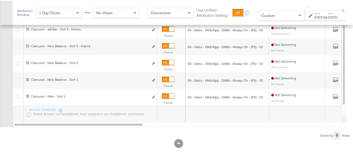
scroll to position [335, 0]
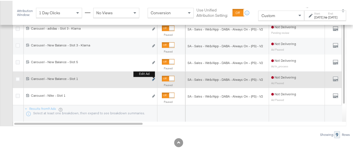
click at [154, 78] on icon "link" at bounding box center [153, 78] width 3 height 3
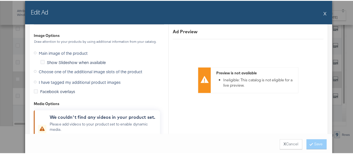
scroll to position [536, 0]
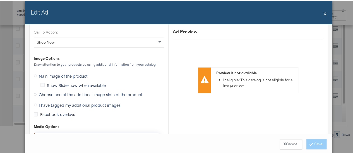
click at [45, 101] on span "I have tagged my additional product images" at bounding box center [80, 104] width 82 height 6
click at [0, 0] on input "I have tagged my additional product images" at bounding box center [0, 0] width 0 height 0
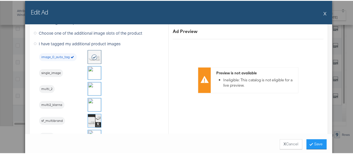
scroll to position [510, 0]
click at [93, 71] on img at bounding box center [94, 71] width 13 height 13
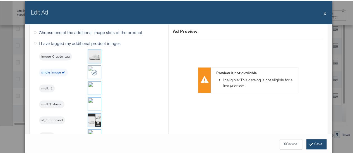
click at [322, 144] on button "Save" at bounding box center [317, 143] width 20 height 10
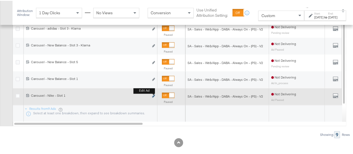
click at [153, 96] on icon "link" at bounding box center [153, 95] width 3 height 3
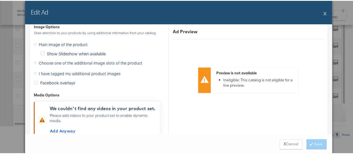
scroll to position [568, 0]
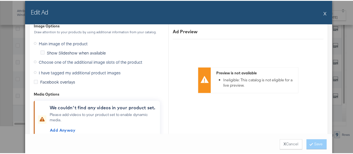
click at [92, 71] on span "I have tagged my additional product images" at bounding box center [80, 72] width 82 height 6
click at [0, 0] on input "I have tagged my additional product images" at bounding box center [0, 0] width 0 height 0
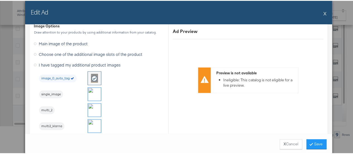
scroll to position [514, 0]
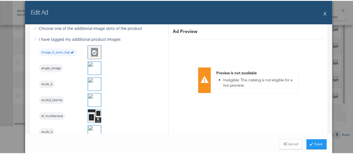
click at [90, 64] on img at bounding box center [94, 67] width 13 height 13
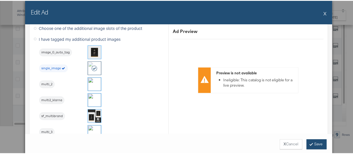
click at [317, 145] on button "Save" at bounding box center [317, 143] width 20 height 10
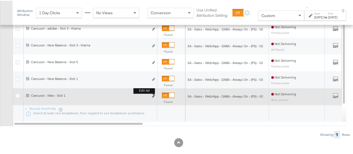
click at [154, 95] on icon "link" at bounding box center [153, 95] width 3 height 3
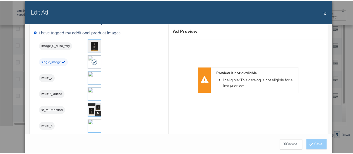
scroll to position [505, 0]
click at [325, 14] on div "Edit Ad X" at bounding box center [178, 11] width 307 height 23
click at [324, 13] on button "X" at bounding box center [325, 12] width 3 height 11
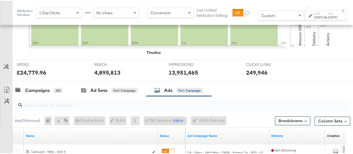
scroll to position [178, 0]
click at [45, 87] on div "Campaigns" at bounding box center [37, 90] width 25 height 6
